Goal: Information Seeking & Learning: Learn about a topic

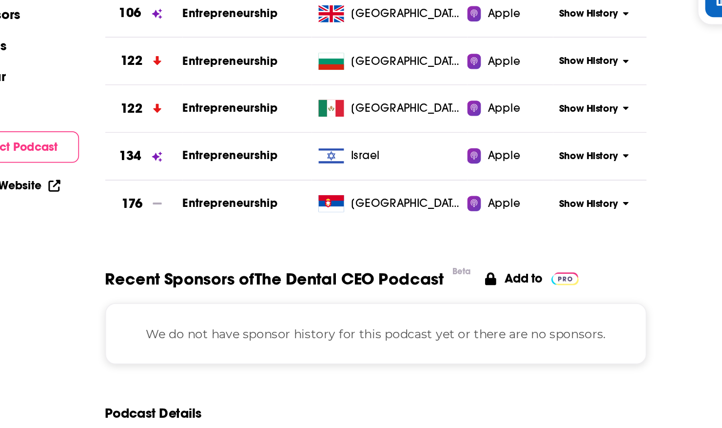
scroll to position [1003, 0]
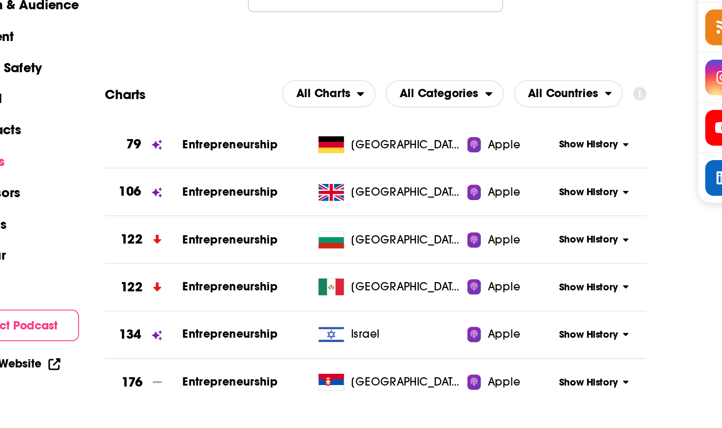
click at [136, 221] on div "Reach & Audience Content Brand Safety Social Contacts Charts Sponsors Details S…" at bounding box center [110, 158] width 77 height 161
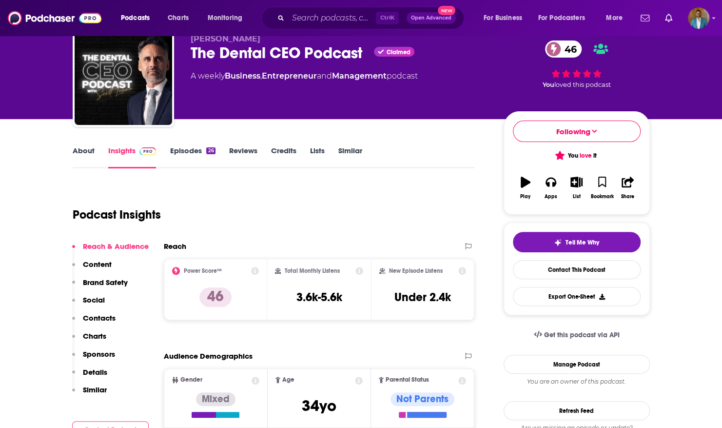
scroll to position [0, 0]
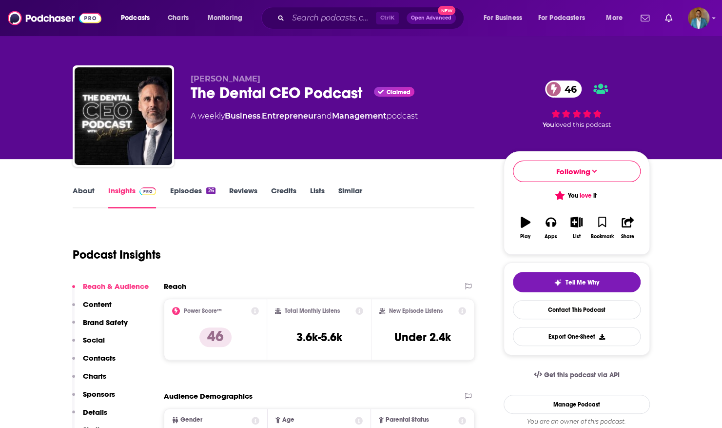
click at [316, 195] on link "Lists" at bounding box center [317, 197] width 15 height 22
click at [352, 192] on link "Similar" at bounding box center [350, 197] width 24 height 22
